Goal: Information Seeking & Learning: Learn about a topic

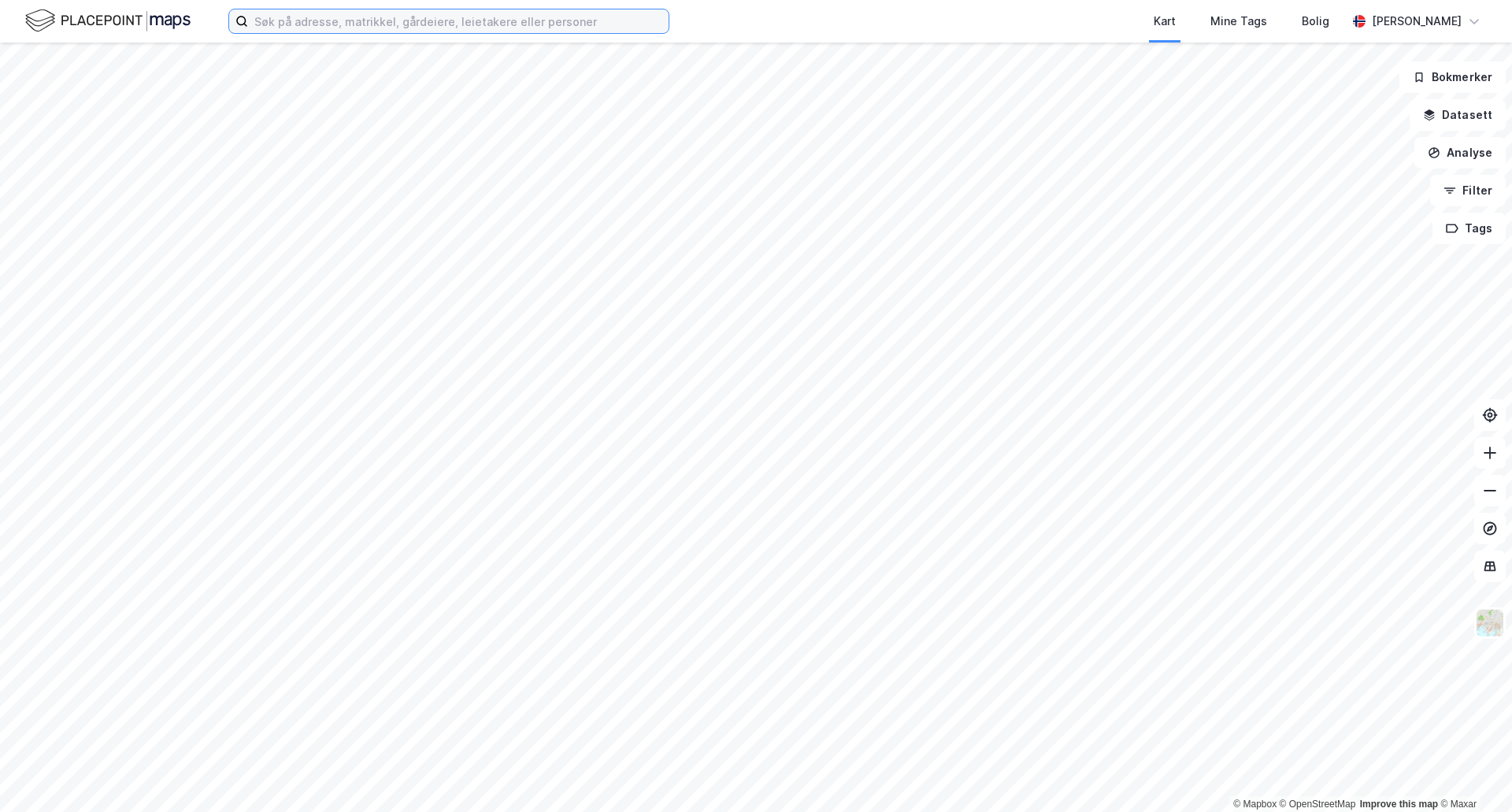
click at [373, 15] on input at bounding box center [458, 21] width 421 height 23
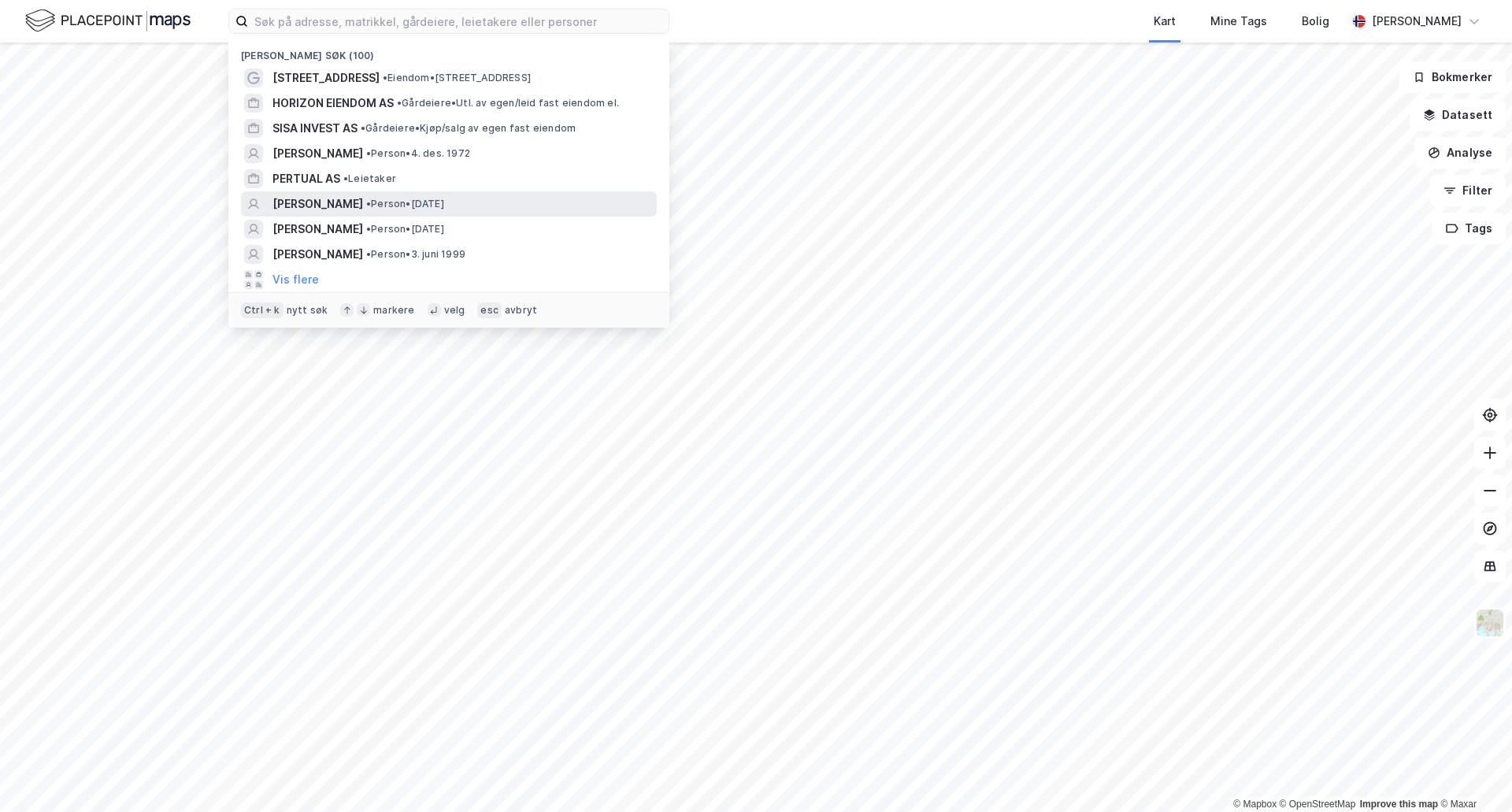
click at [304, 201] on span "[PERSON_NAME]" at bounding box center [318, 203] width 91 height 19
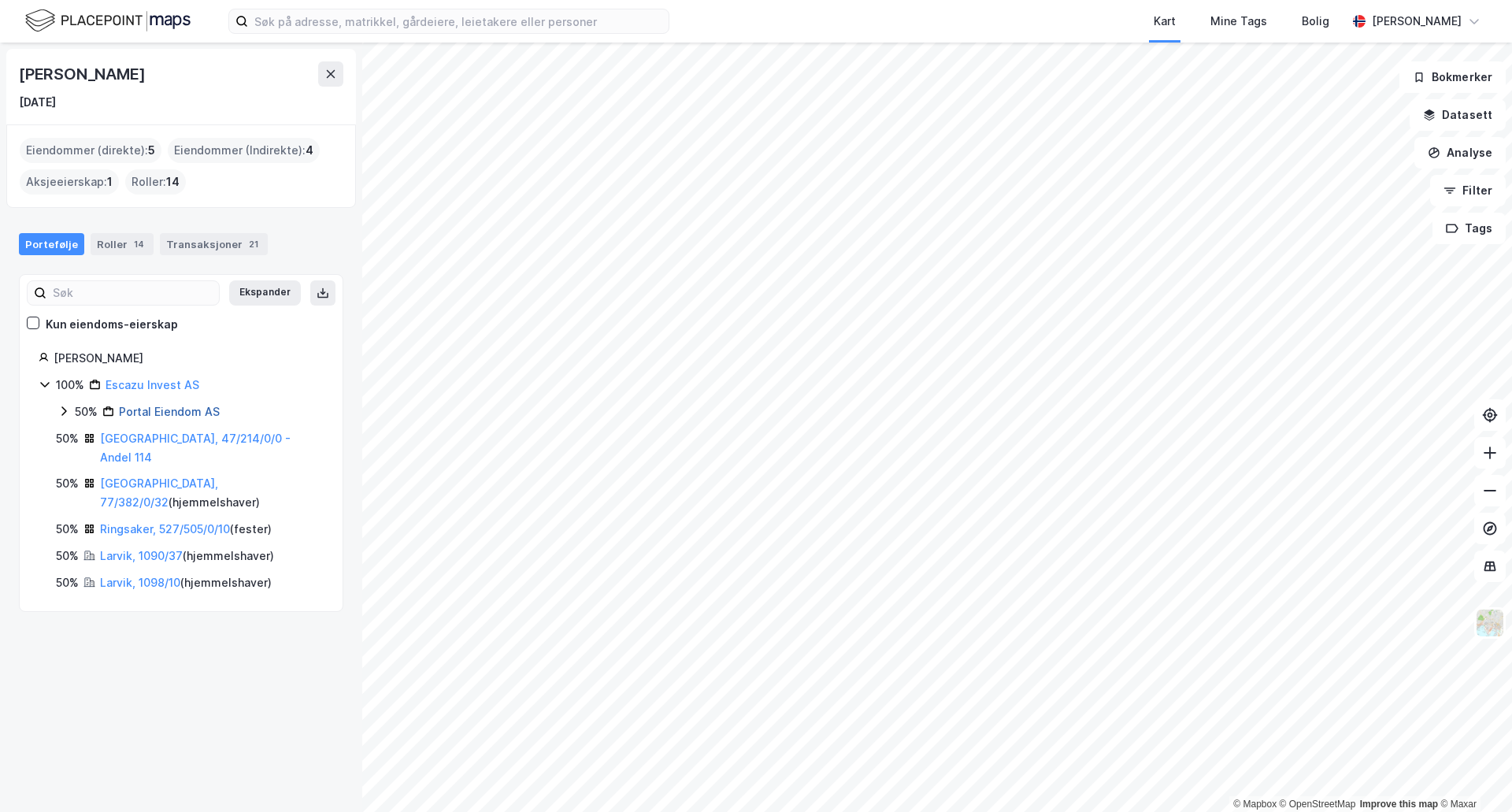
click at [193, 414] on link "Portal Eiendom AS" at bounding box center [169, 412] width 101 height 13
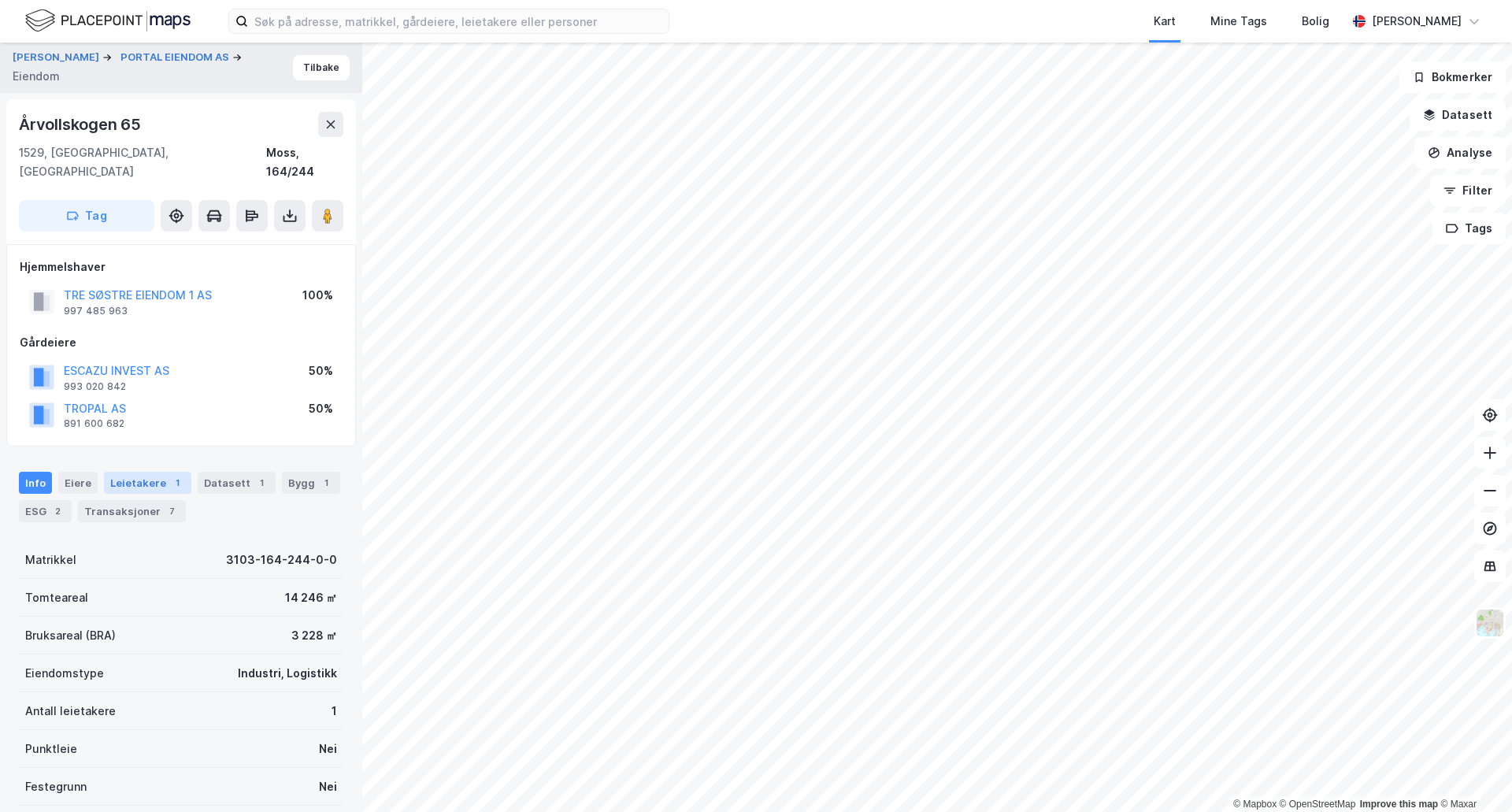
click at [132, 472] on div "Leietakere 1" at bounding box center [148, 483] width 88 height 22
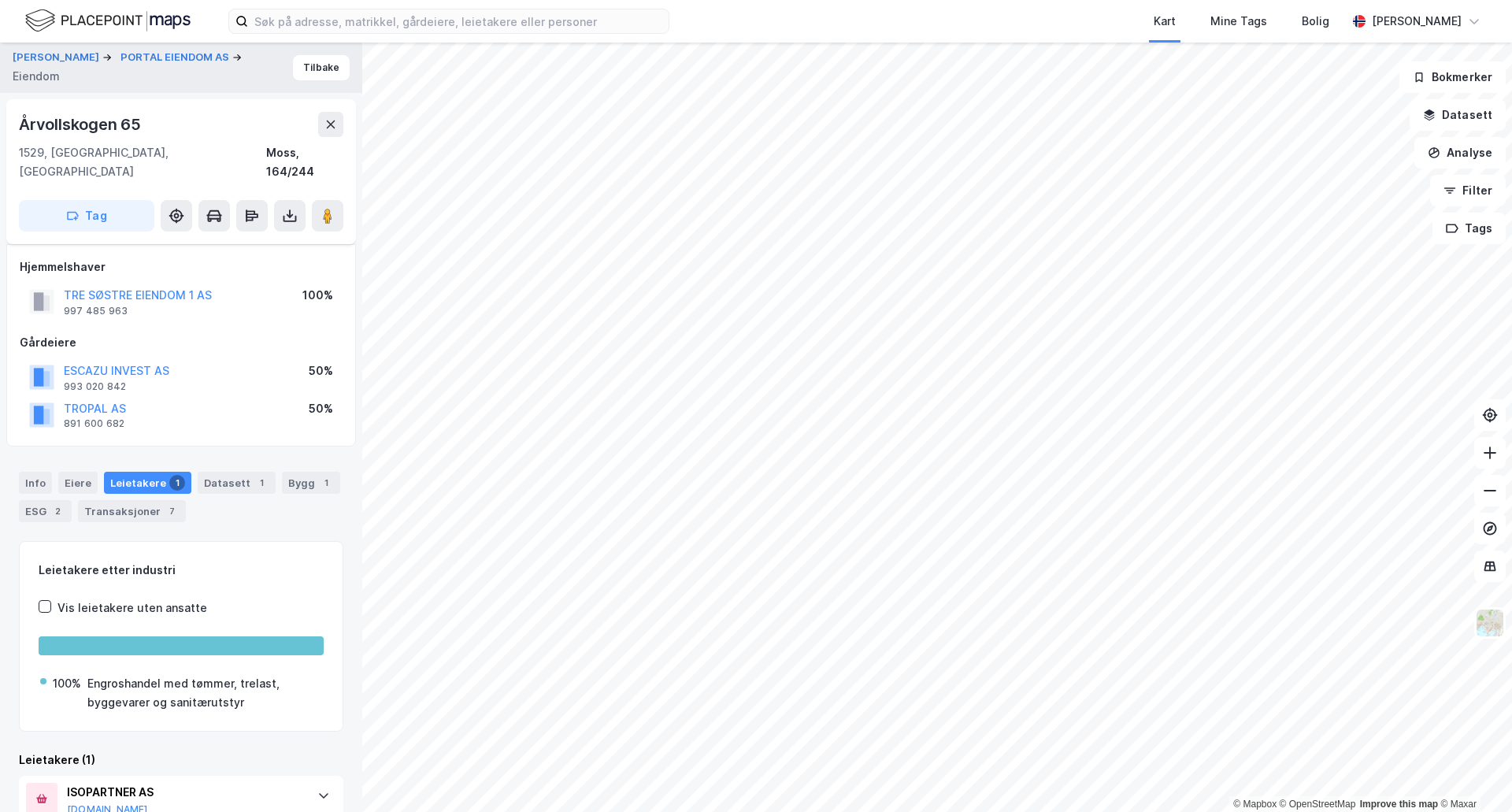
scroll to position [62, 0]
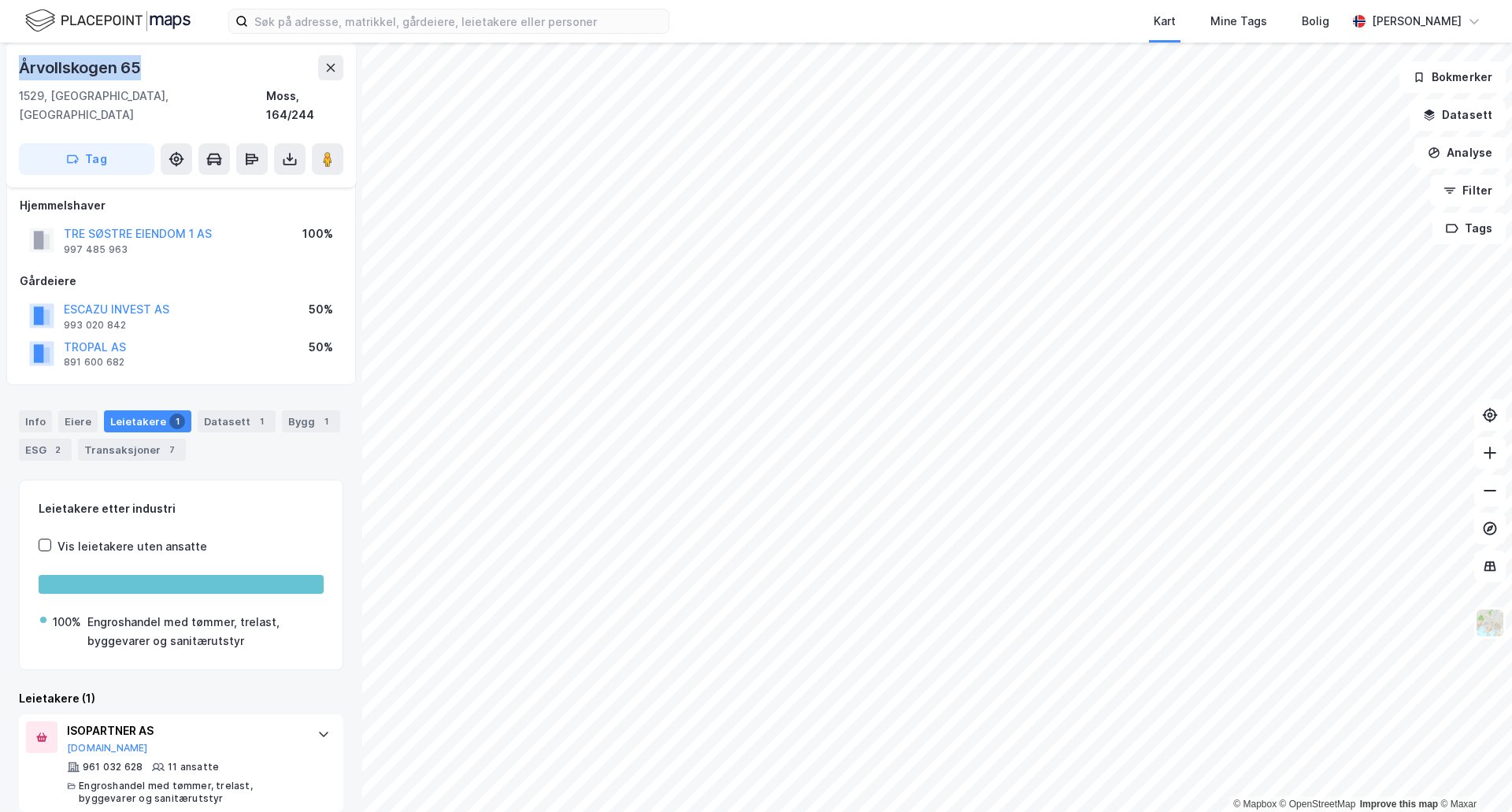
drag, startPoint x: 18, startPoint y: 64, endPoint x: 158, endPoint y: 64, distance: 140.0
click at [158, 64] on div "Årvollskogen 65 1529, [GEOGRAPHIC_DATA], [GEOGRAPHIC_DATA], 164/244 Tag" at bounding box center [182, 115] width 350 height 145
copy div "Årvollskogen 65"
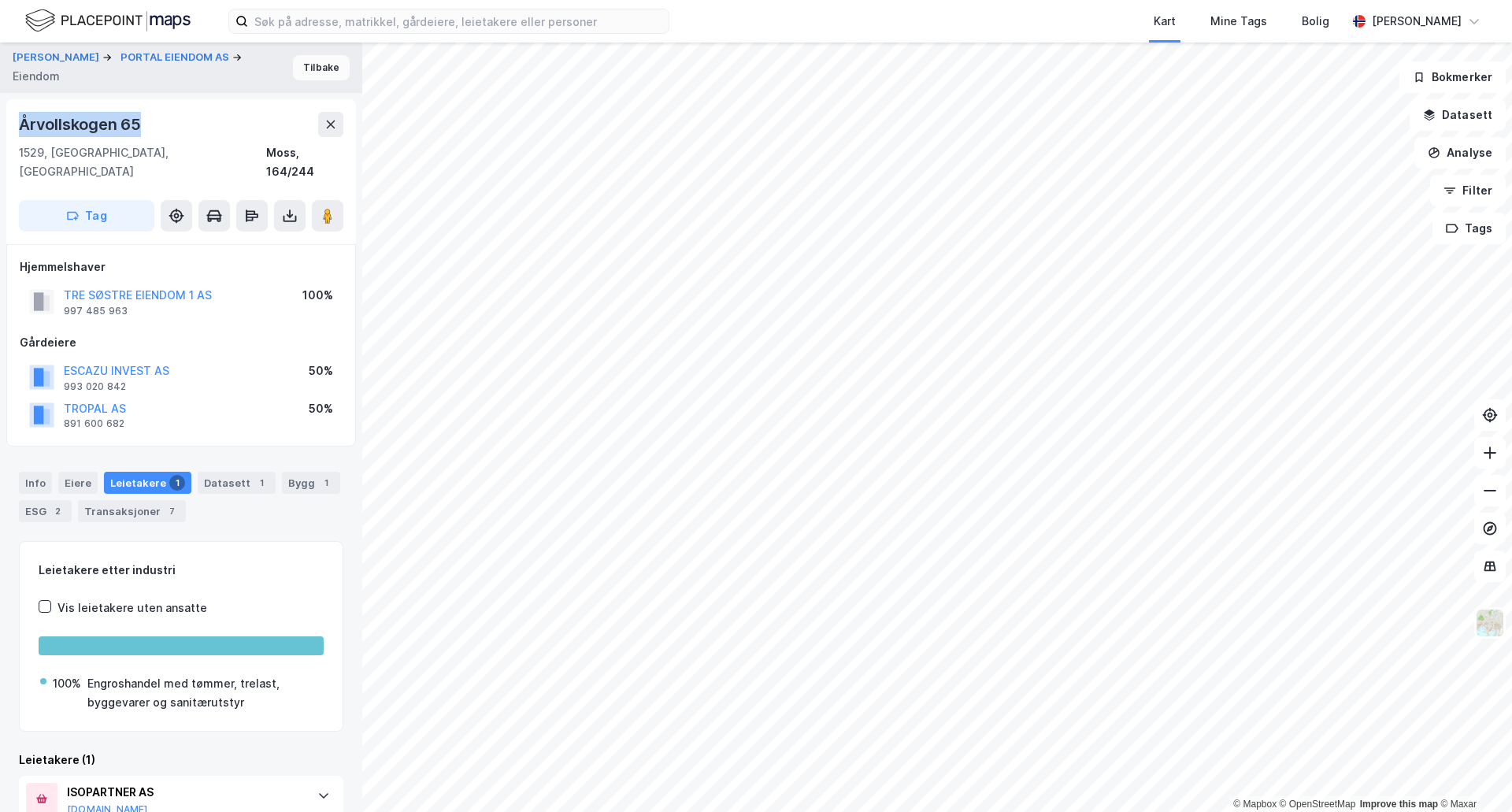
click at [316, 70] on button "Tilbake" at bounding box center [321, 68] width 57 height 25
click at [303, 472] on div "Bygg 1" at bounding box center [311, 483] width 58 height 22
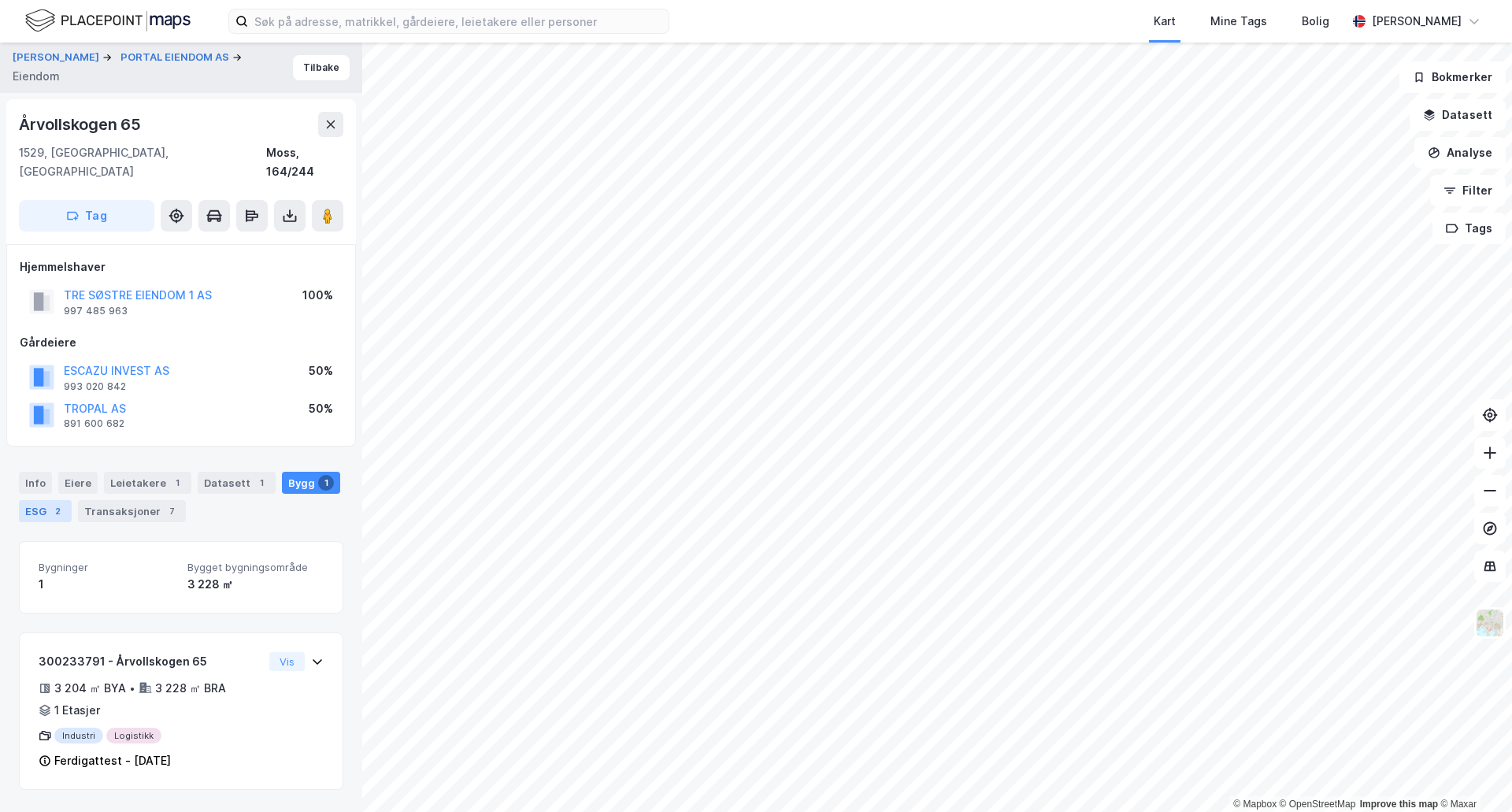
click at [64, 500] on div "ESG 2" at bounding box center [45, 511] width 53 height 22
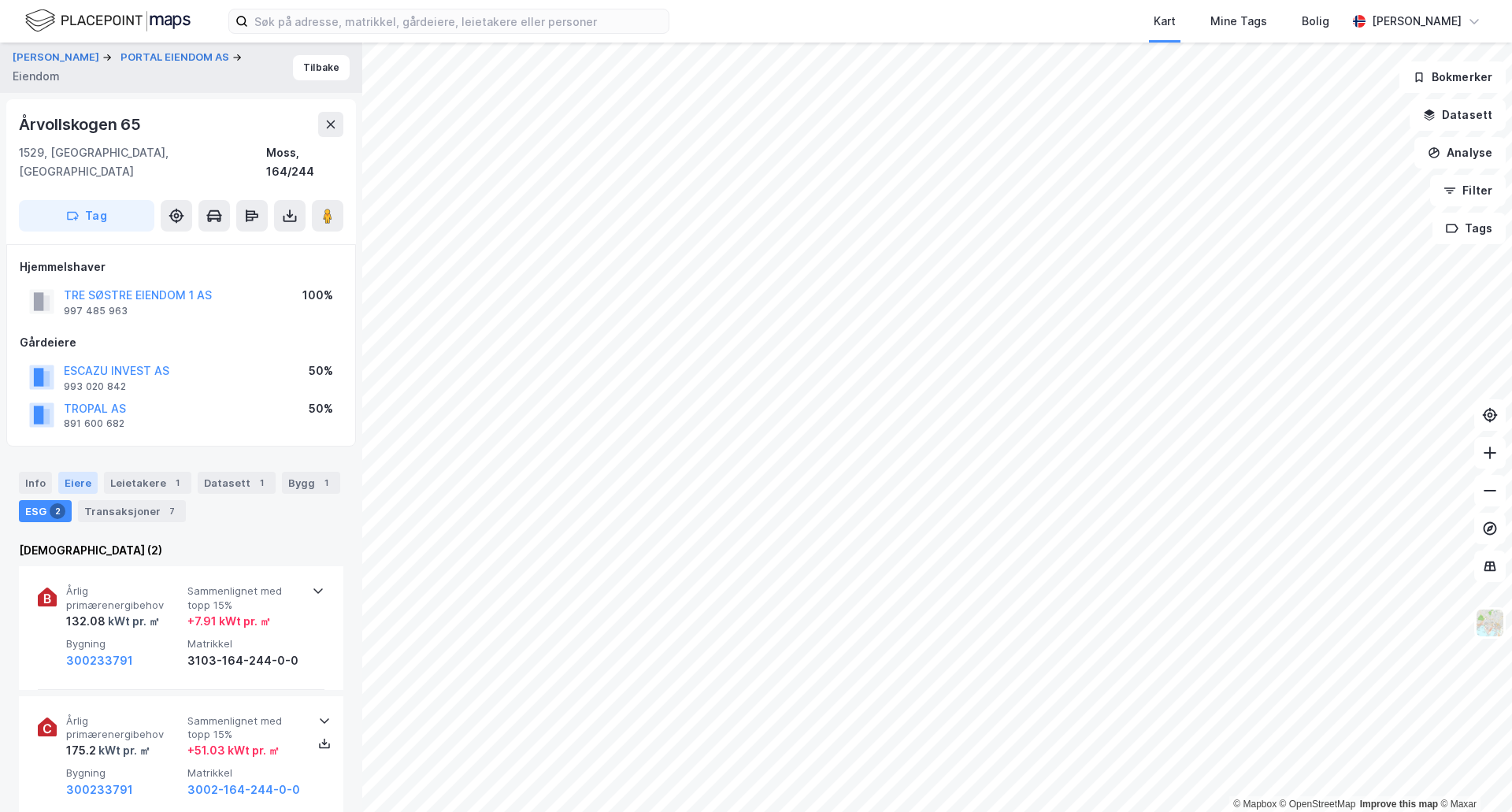
click at [79, 472] on div "Eiere" at bounding box center [78, 483] width 39 height 22
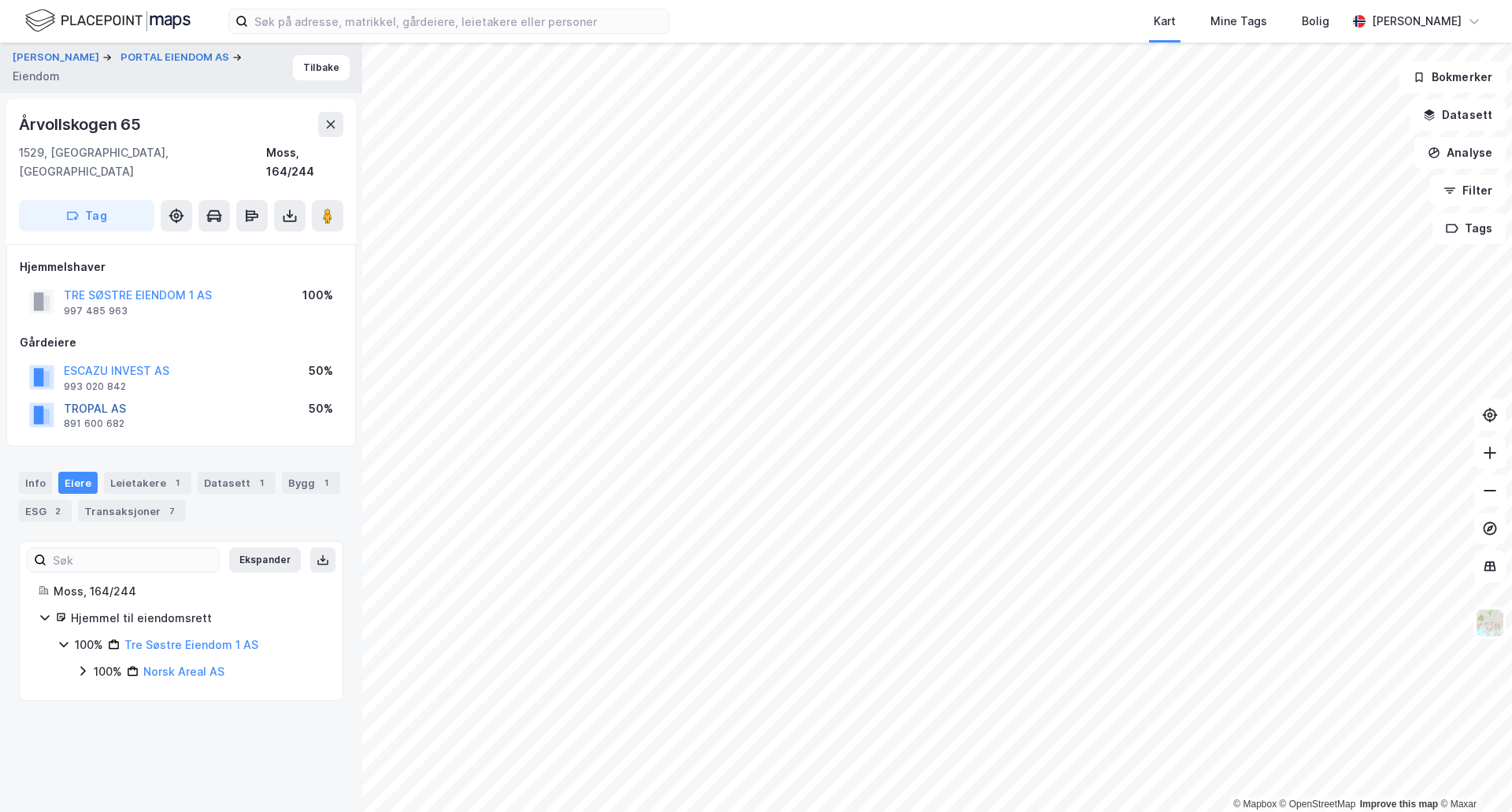
click at [0, 0] on button "TROPAL AS" at bounding box center [0, 0] width 0 height 0
click at [301, 472] on div "Bygg 1" at bounding box center [311, 483] width 58 height 22
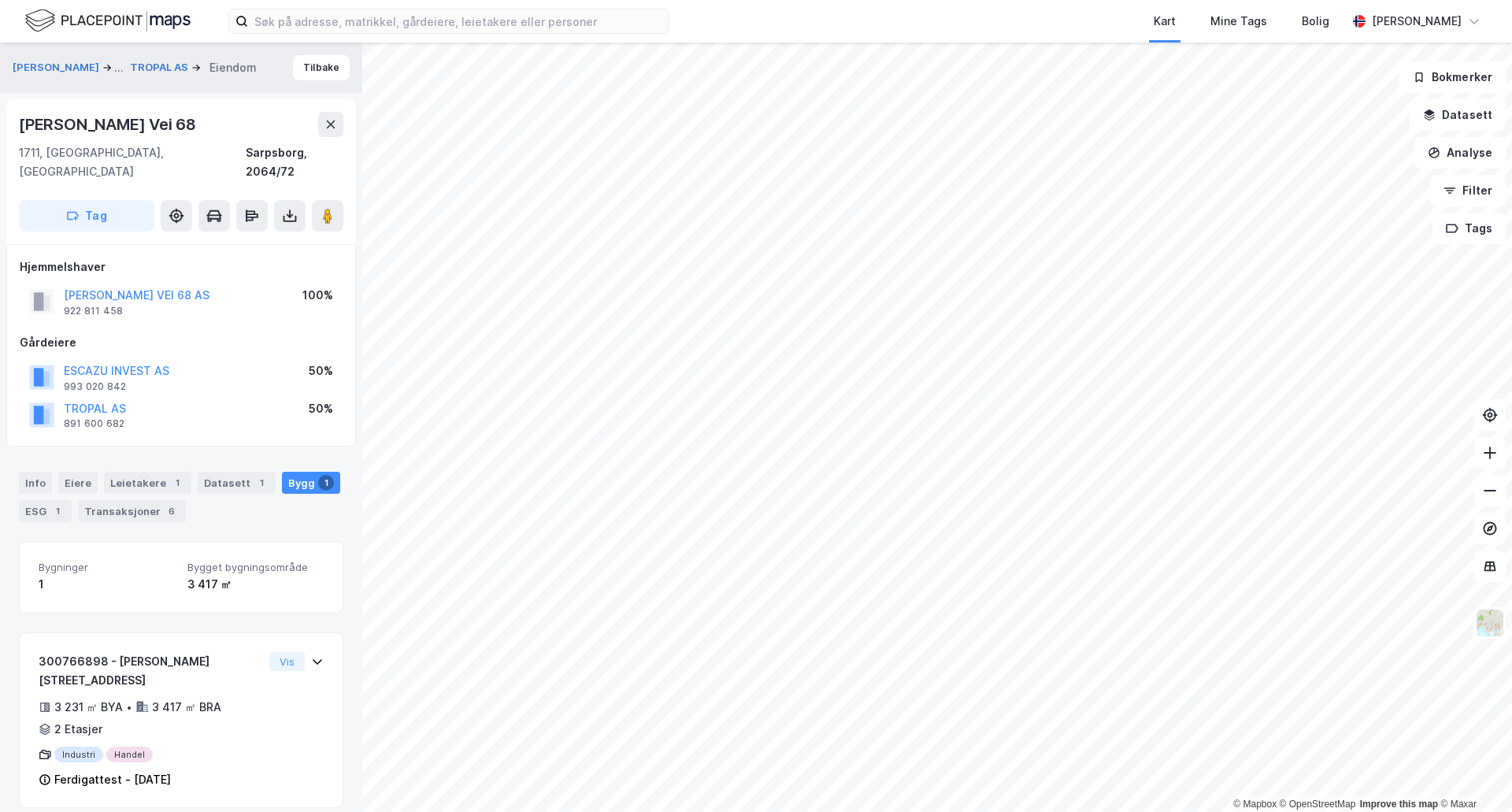
drag, startPoint x: 23, startPoint y: 125, endPoint x: 203, endPoint y: 120, distance: 180.1
click at [203, 120] on div "[PERSON_NAME] Vei 68" at bounding box center [181, 124] width 324 height 25
copy div "[PERSON_NAME] Vei 68"
